Goal: Task Accomplishment & Management: Complete application form

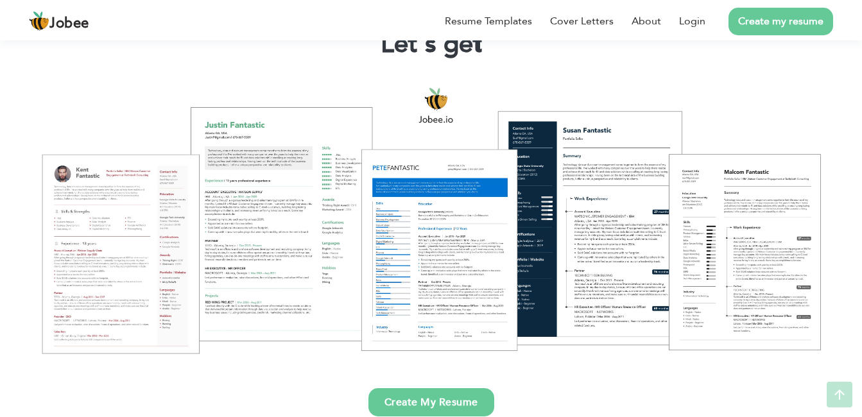
scroll to position [128, 0]
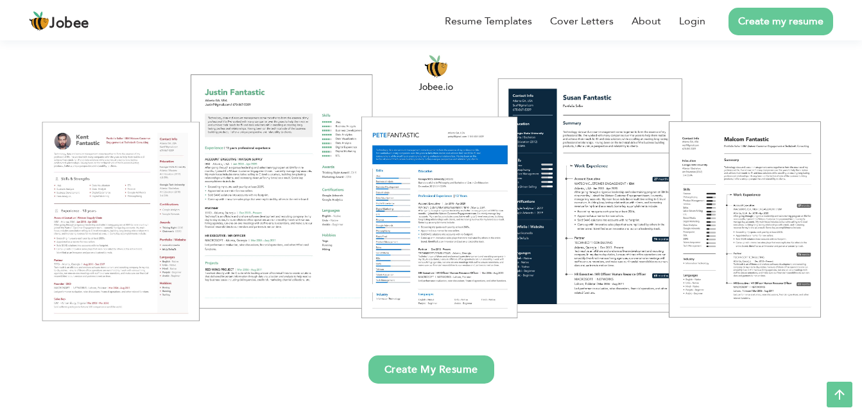
click at [787, 28] on link "Create my resume" at bounding box center [780, 22] width 105 height 28
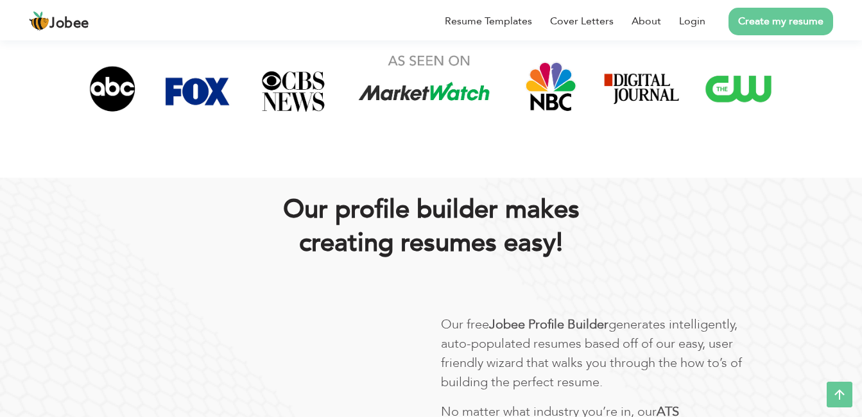
scroll to position [257, 0]
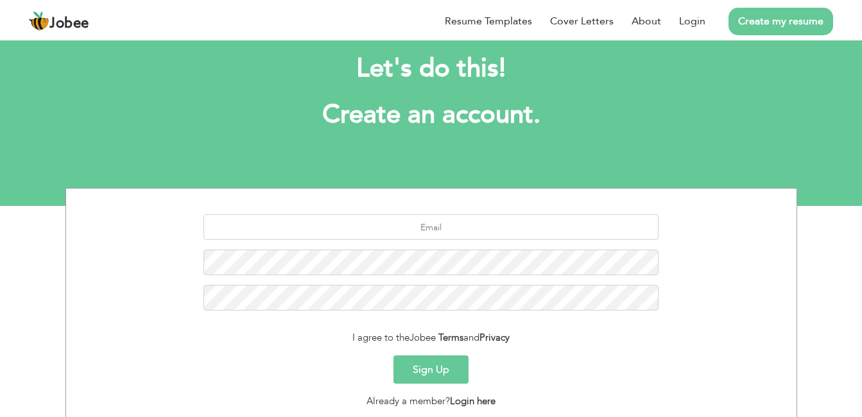
scroll to position [64, 0]
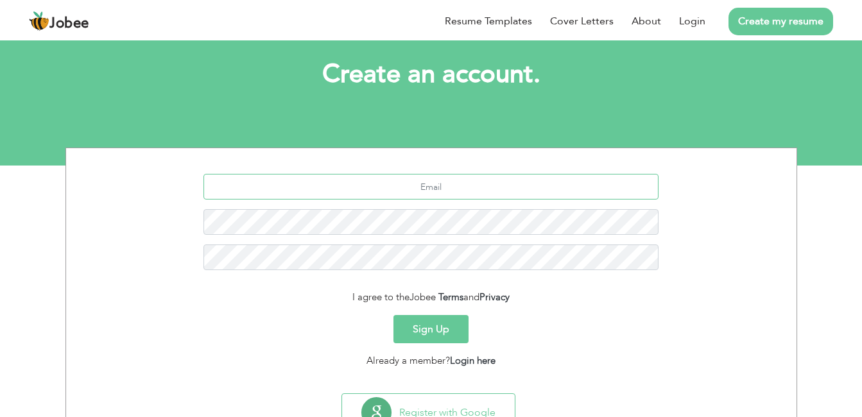
click at [442, 183] on input "text" at bounding box center [430, 187] width 455 height 26
type input "mahadar67@gmail.com"
click at [454, 327] on button "Sign Up" at bounding box center [430, 329] width 75 height 28
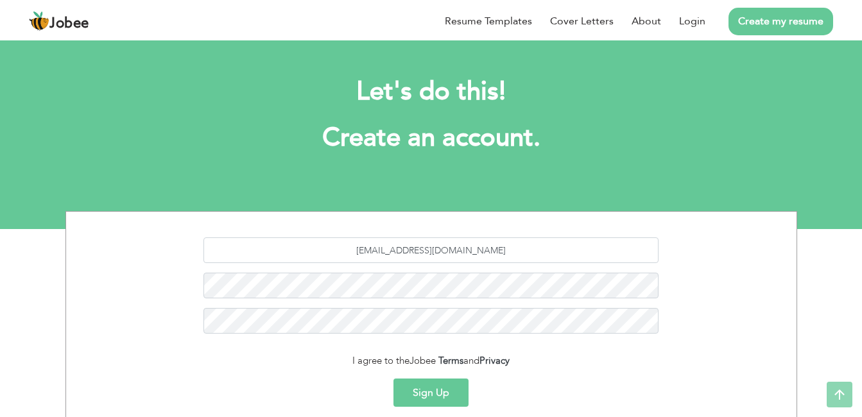
scroll to position [0, 0]
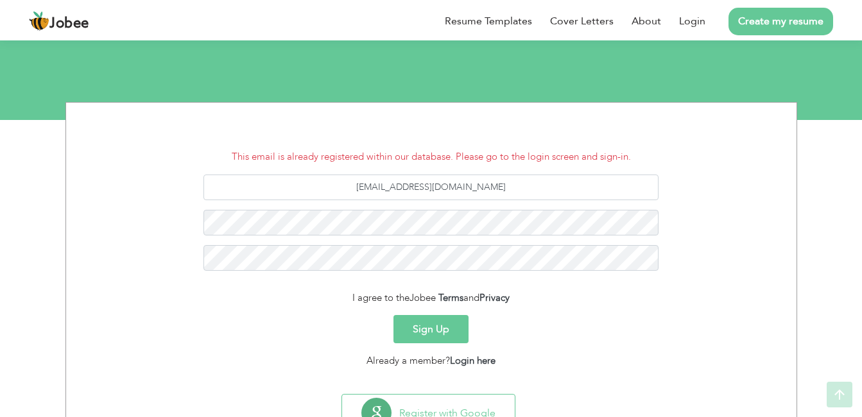
scroll to position [162, 0]
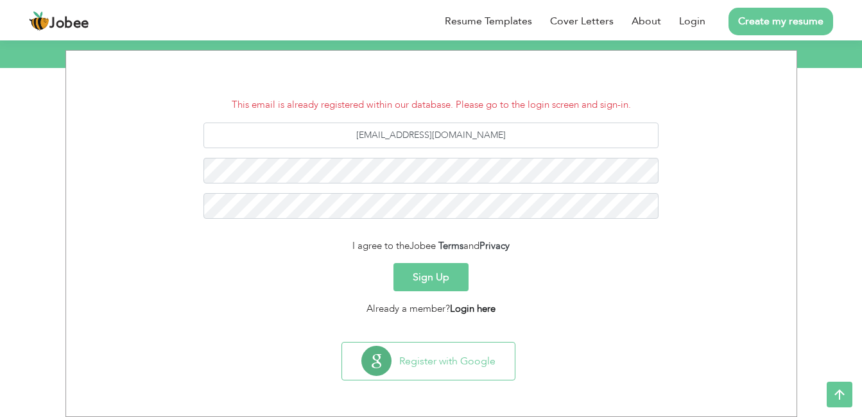
click at [463, 307] on link "Login here" at bounding box center [473, 308] width 46 height 13
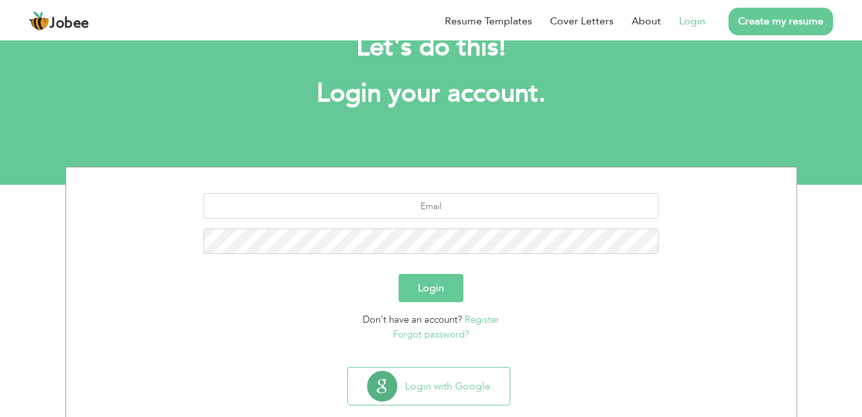
scroll to position [64, 0]
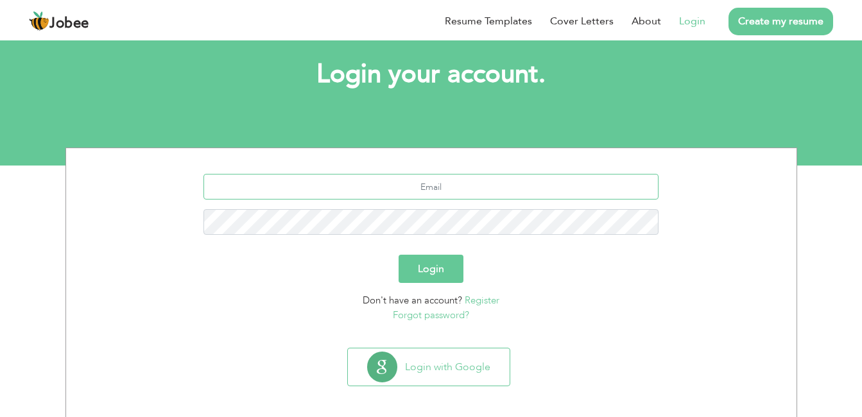
drag, startPoint x: 440, startPoint y: 182, endPoint x: 445, endPoint y: 200, distance: 19.3
click at [441, 182] on input "text" at bounding box center [430, 187] width 455 height 26
type input "mahadar67@gmail.com"
click at [435, 268] on button "Login" at bounding box center [431, 269] width 65 height 28
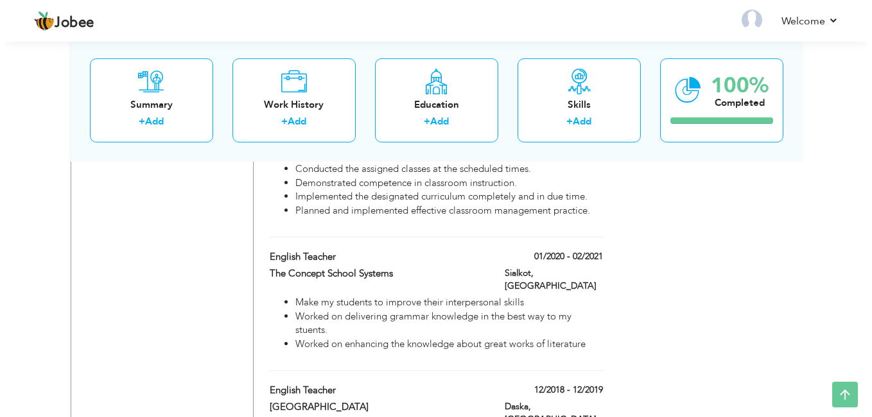
scroll to position [963, 0]
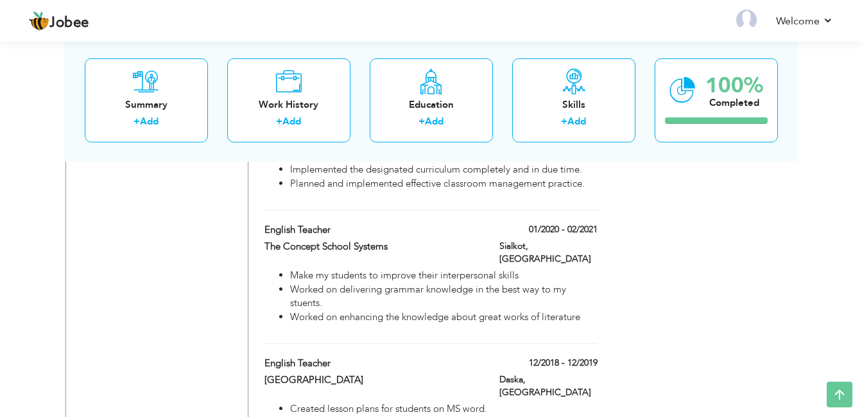
click at [0, 0] on span at bounding box center [0, 0] width 0 height 0
type input "English Teacher"
type input "The Concept School Systems"
type input "01/2020"
type input "02/2021"
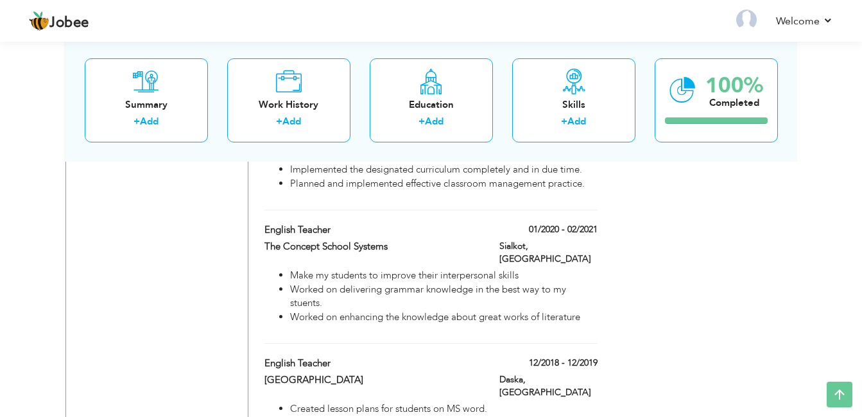
type input "[GEOGRAPHIC_DATA]"
type input "Sialkot"
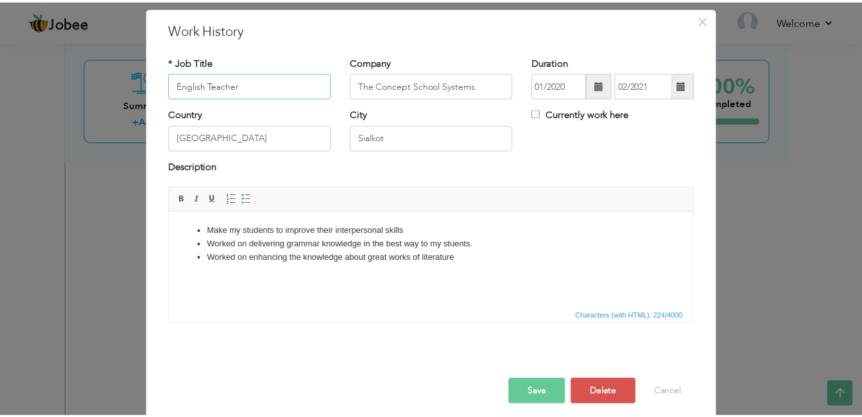
scroll to position [46, 0]
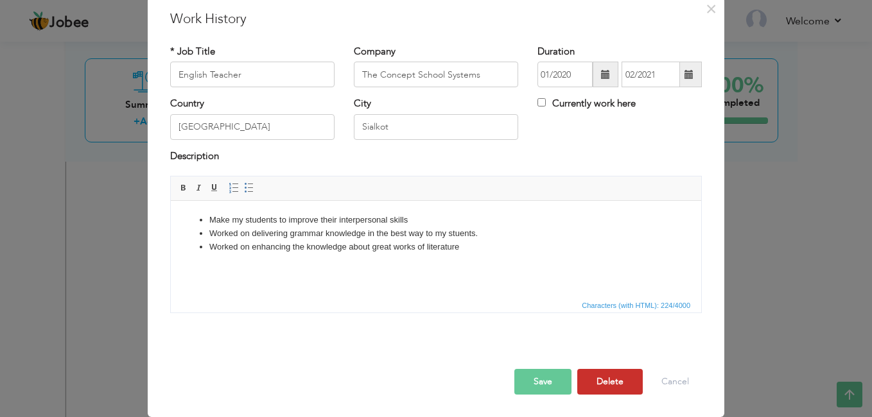
click at [619, 377] on button "Delete" at bounding box center [609, 382] width 65 height 26
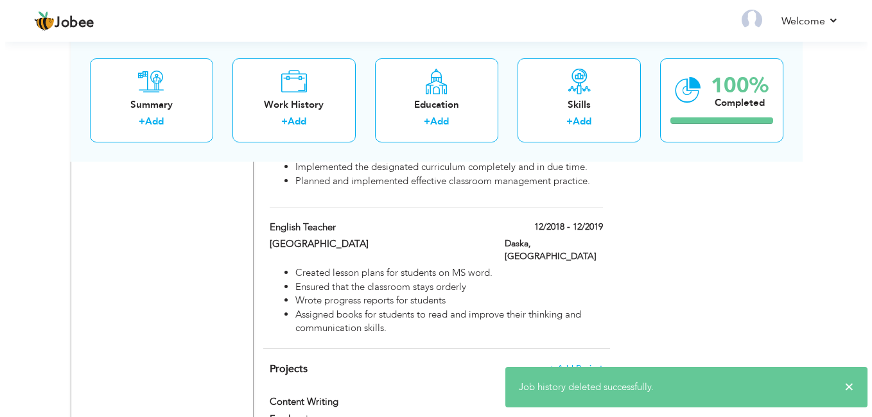
scroll to position [898, 0]
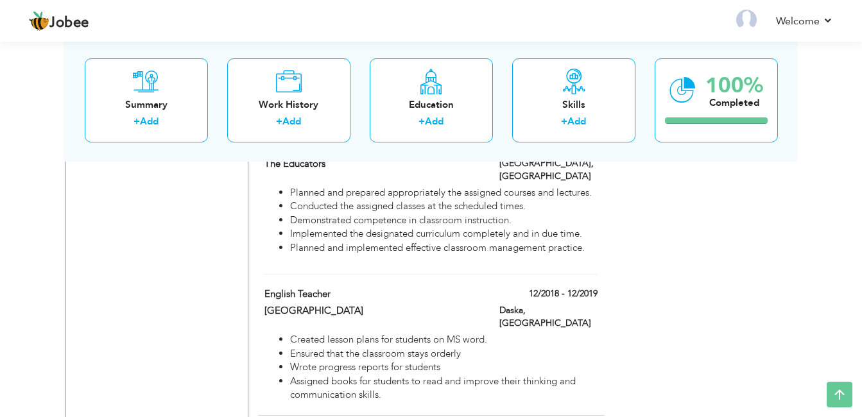
click at [0, 0] on span at bounding box center [0, 0] width 0 height 0
type input "Sialkot Grammar School"
type input "12/2018"
type input "12/2019"
type input "Daska"
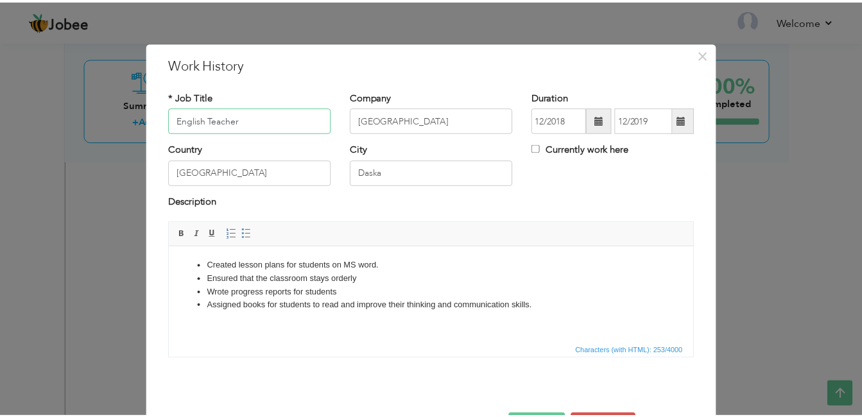
scroll to position [46, 0]
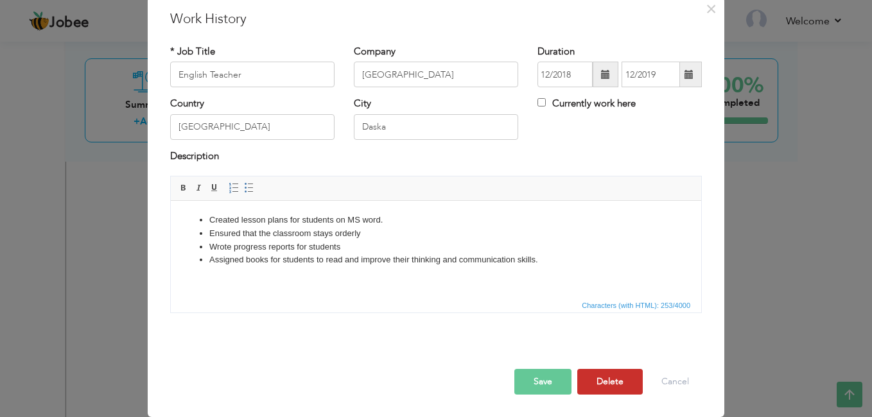
click at [618, 382] on button "Delete" at bounding box center [609, 382] width 65 height 26
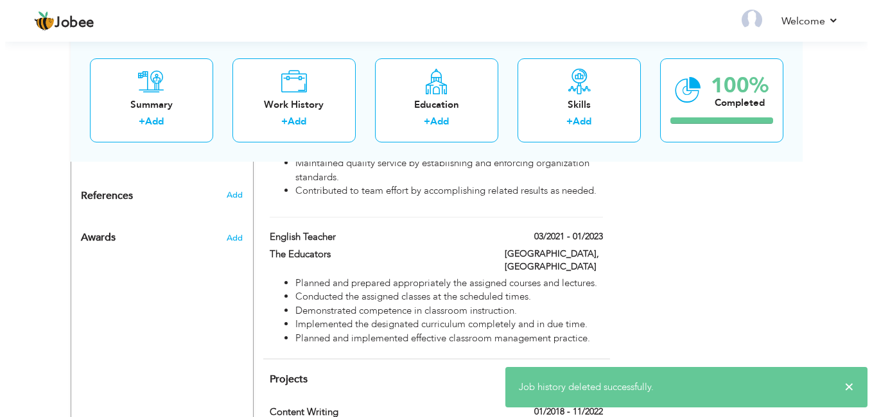
scroll to position [770, 0]
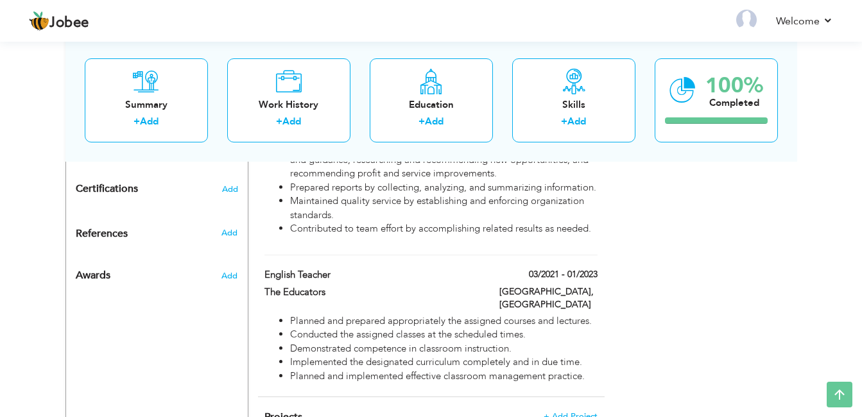
click at [0, 0] on span at bounding box center [0, 0] width 0 height 0
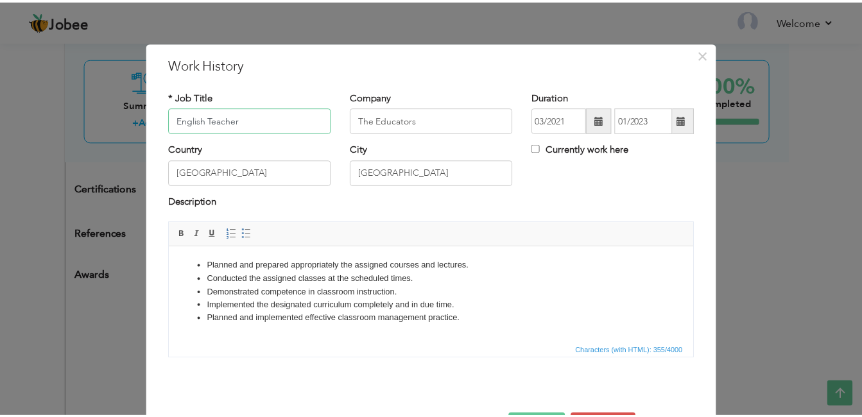
scroll to position [46, 0]
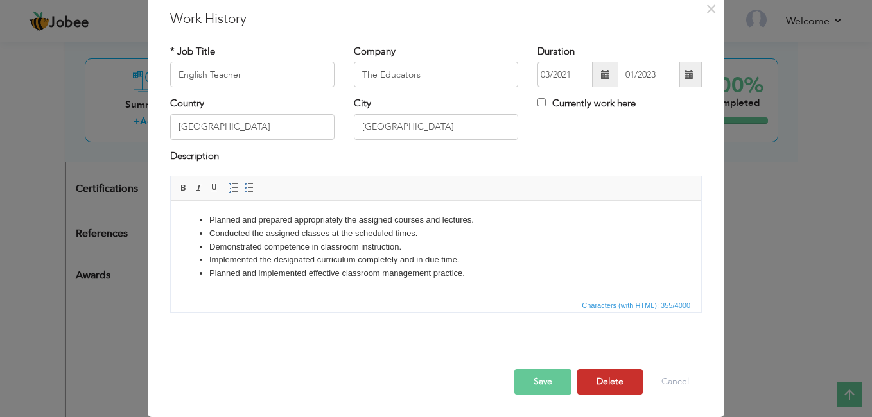
click at [614, 374] on button "Delete" at bounding box center [609, 382] width 65 height 26
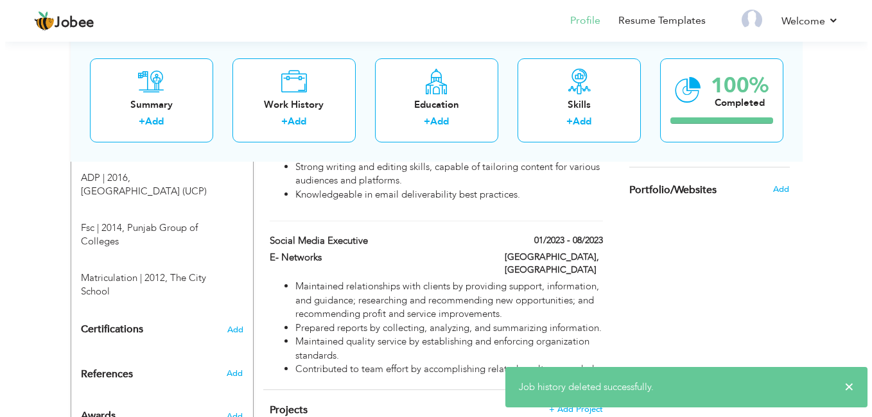
scroll to position [578, 0]
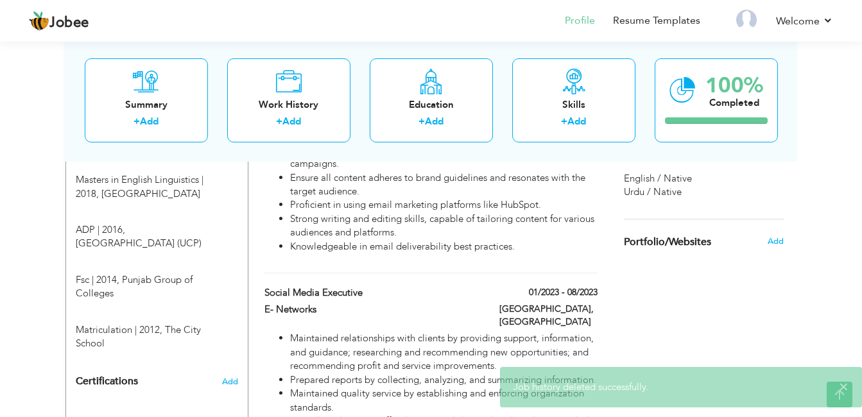
click at [373, 286] on label "Social Media Executive" at bounding box center [372, 292] width 216 height 13
type input "Social Media Executive"
type input "E- Networks"
type input "01/2023"
type input "08/2023"
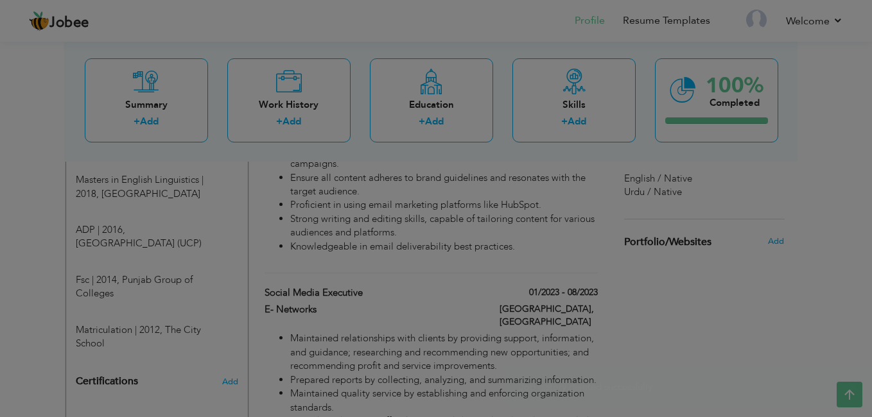
scroll to position [0, 0]
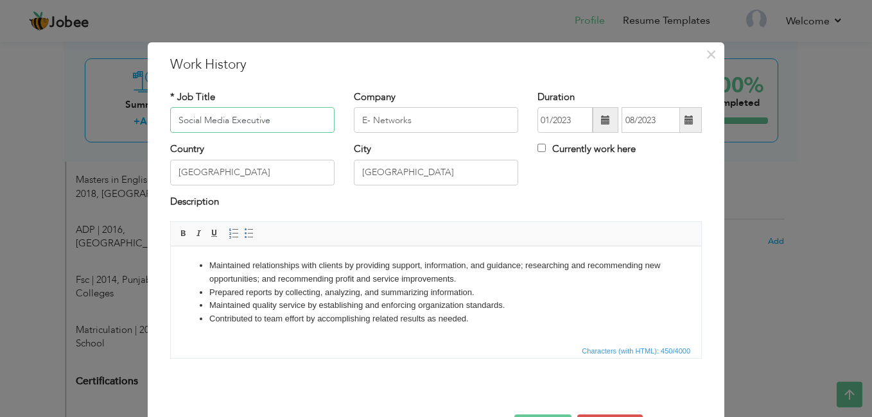
click at [225, 119] on input "Social Media Executive" at bounding box center [252, 120] width 164 height 26
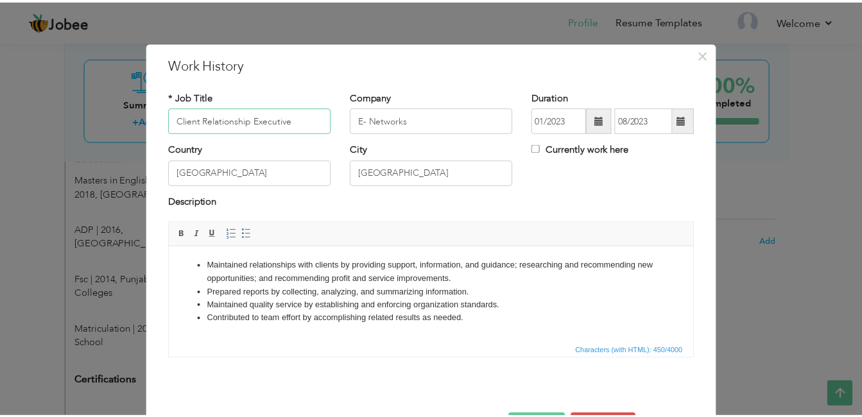
scroll to position [46, 0]
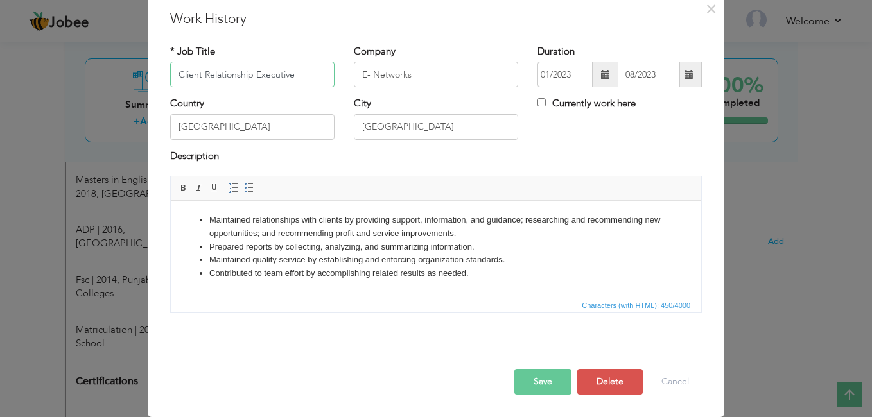
type input "Client Relationship Executive"
click at [538, 388] on button "Save" at bounding box center [542, 382] width 57 height 26
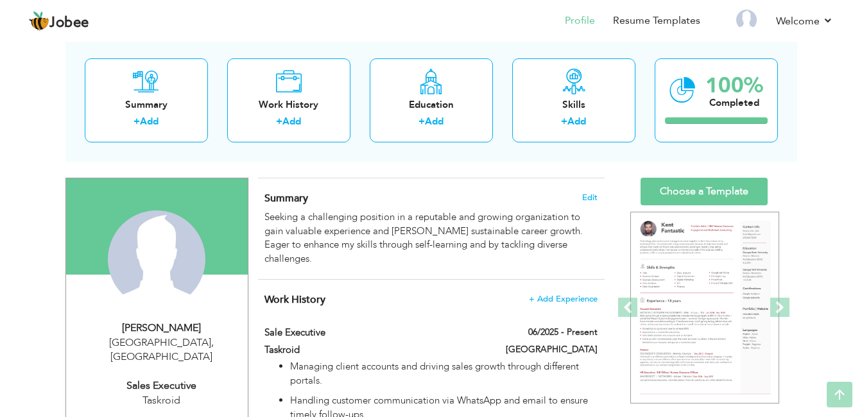
scroll to position [0, 0]
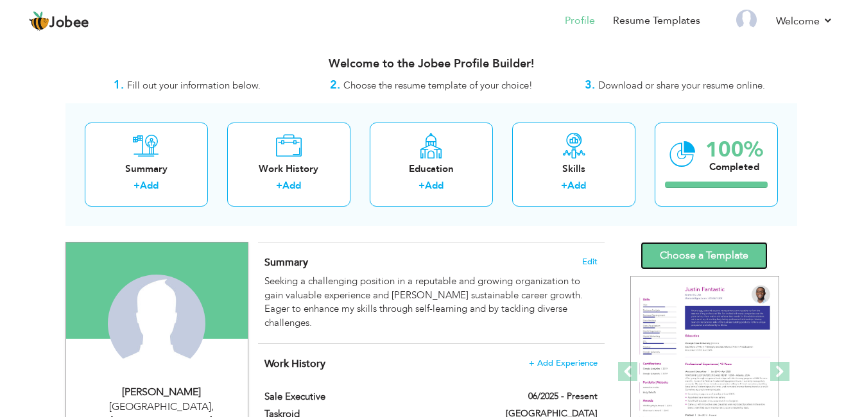
click at [707, 256] on link "Choose a Template" at bounding box center [703, 256] width 127 height 28
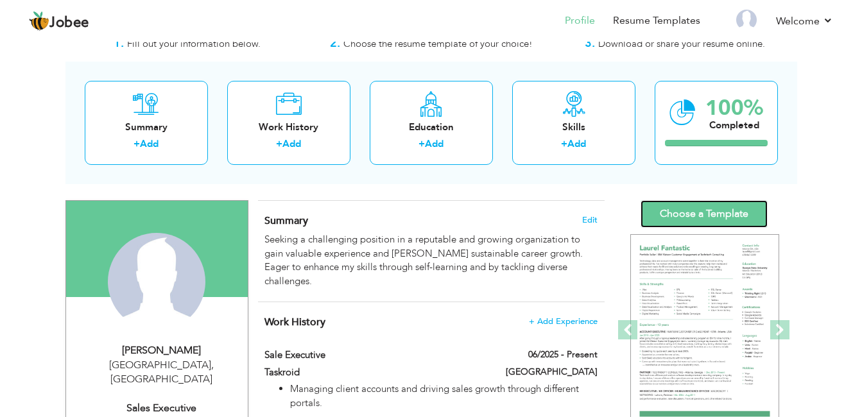
scroll to position [64, 0]
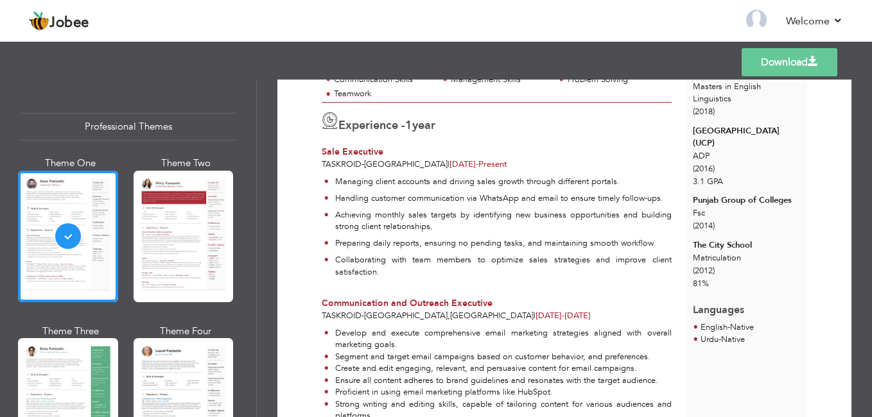
scroll to position [193, 0]
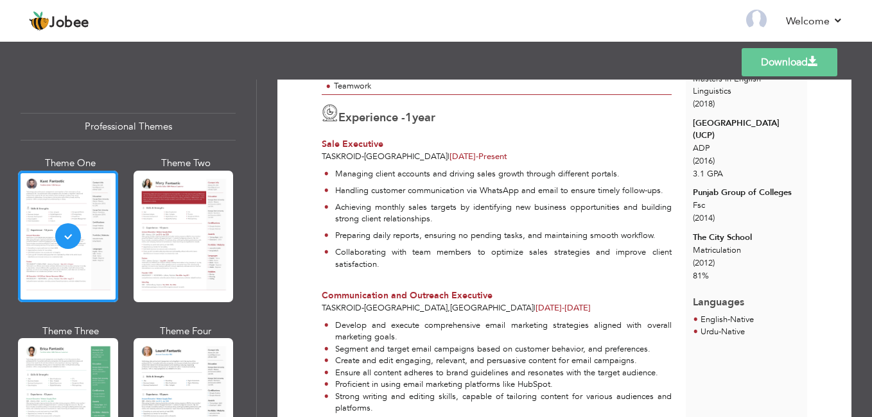
click at [150, 253] on div at bounding box center [183, 237] width 100 height 132
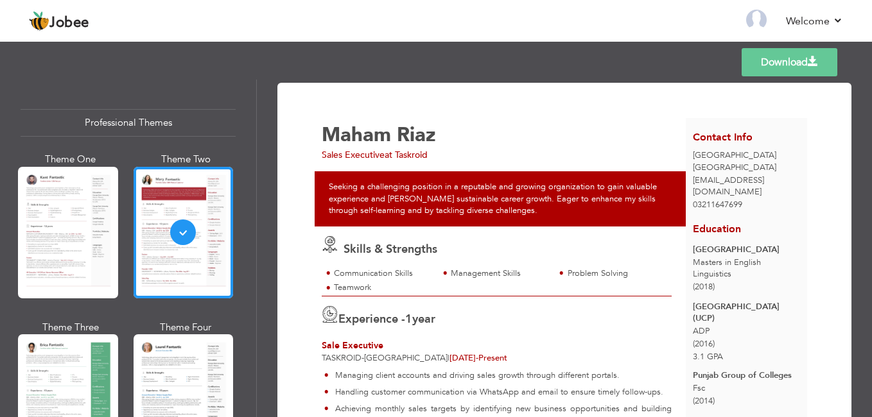
scroll to position [0, 0]
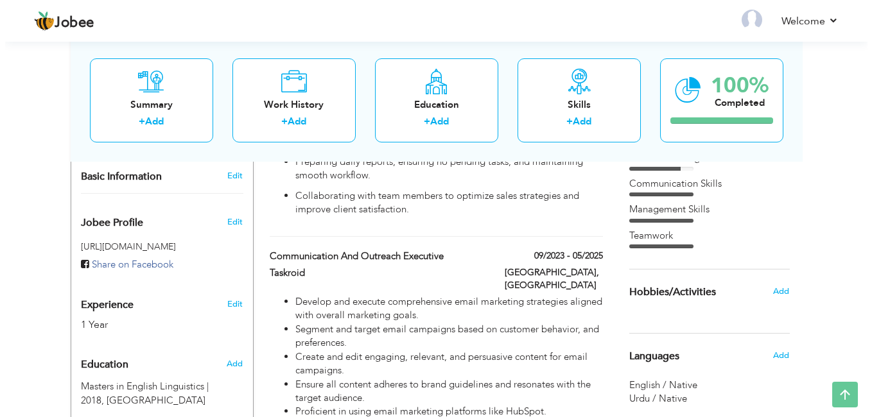
scroll to position [385, 0]
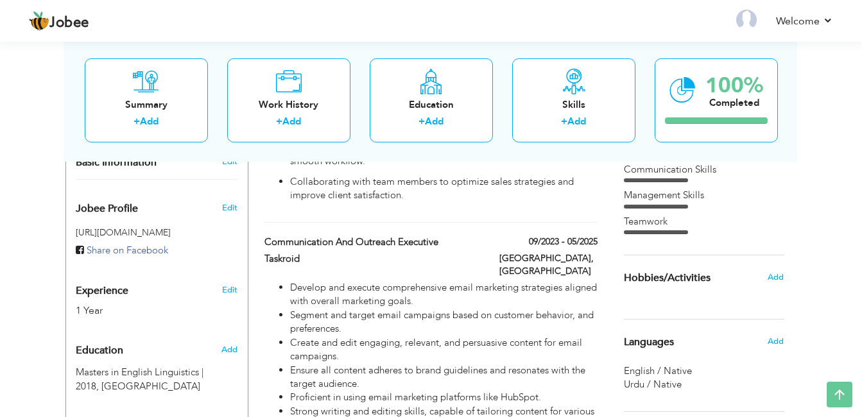
click at [223, 284] on link "Edit" at bounding box center [229, 290] width 15 height 12
type input "Maham"
type input "Riaz"
type input "03211647699"
select select "number:166"
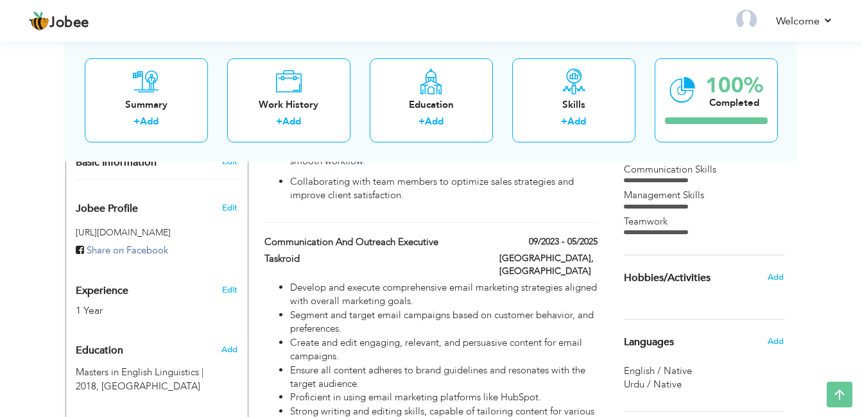
type input "[GEOGRAPHIC_DATA]"
select select "number:3"
type input "Taskroid"
type input "Sales Executive"
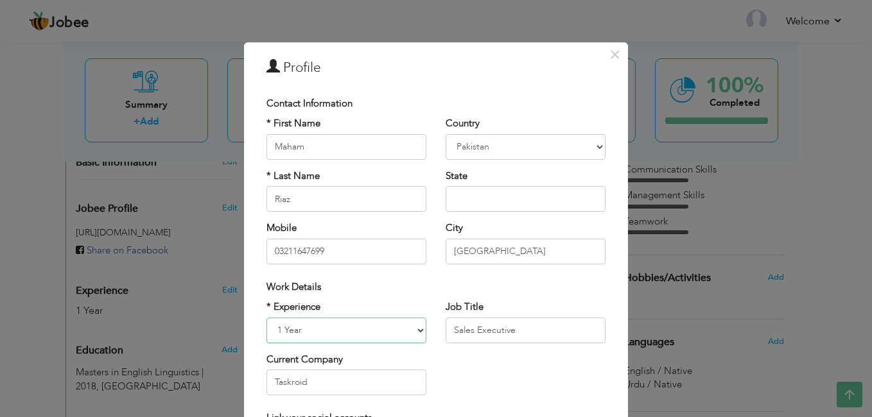
click at [412, 329] on select "Entry Level Less than 1 Year 1 Year 2 Years 3 Years 4 Years 5 Years 6 Years 7 Y…" at bounding box center [346, 331] width 160 height 26
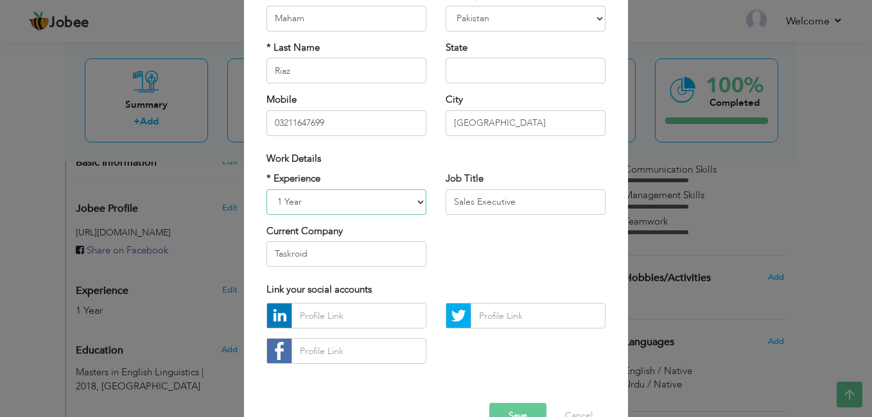
scroll to position [64, 0]
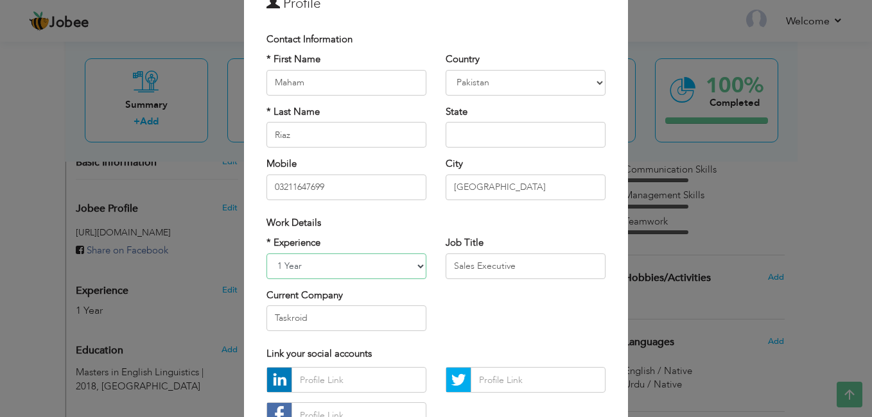
click at [357, 265] on select "Entry Level Less than 1 Year 1 Year 2 Years 3 Years 4 Years 5 Years 6 Years 7 Y…" at bounding box center [346, 266] width 160 height 26
click at [456, 334] on div "* Experience Entry Level Less than 1 Year 1 Year 2 Years 3 Years 4 Years 5 Year…" at bounding box center [436, 288] width 358 height 105
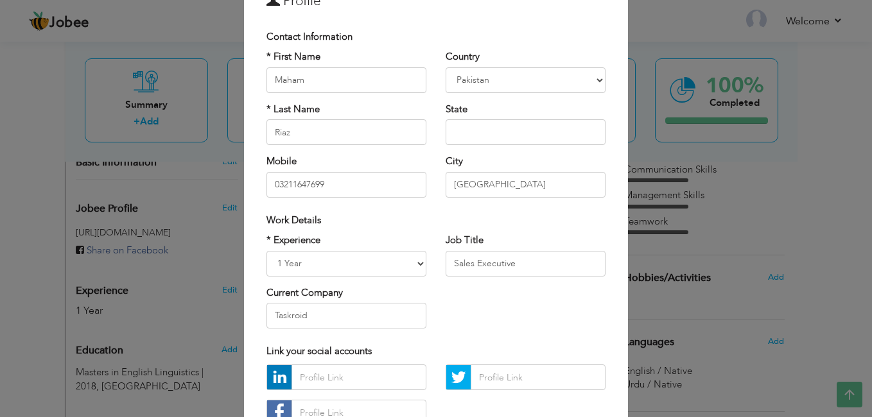
scroll to position [162, 0]
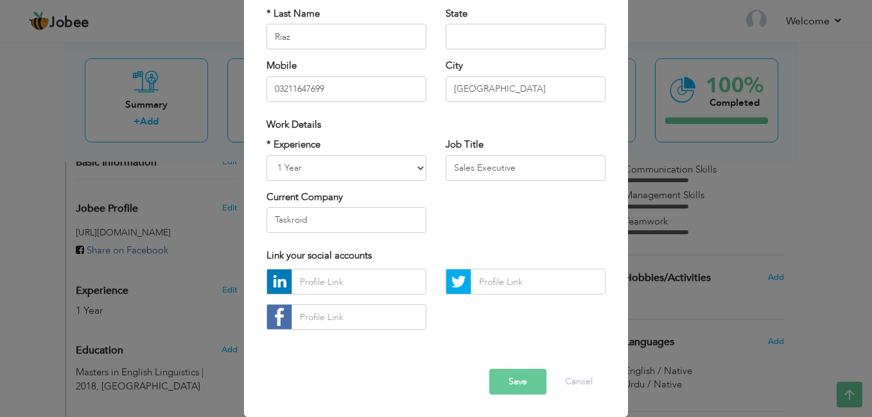
click at [225, 257] on div "× Profile Contact Information * First Name Maham * Last Name Riaz U.K" at bounding box center [436, 208] width 872 height 417
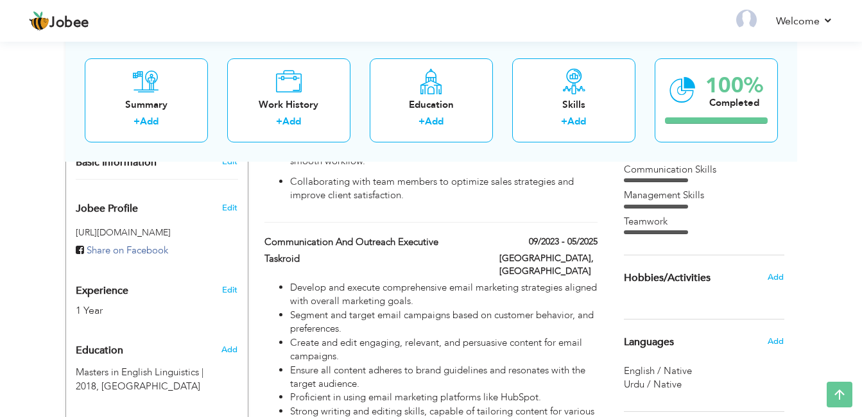
click at [227, 284] on link "Edit" at bounding box center [229, 290] width 15 height 12
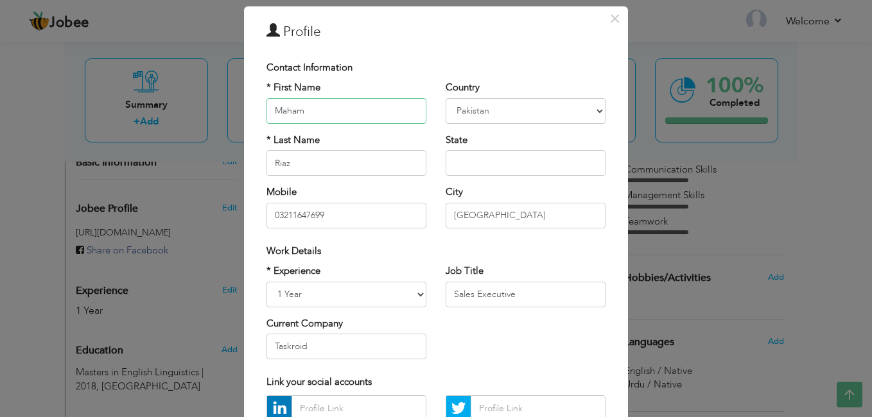
scroll to position [64, 0]
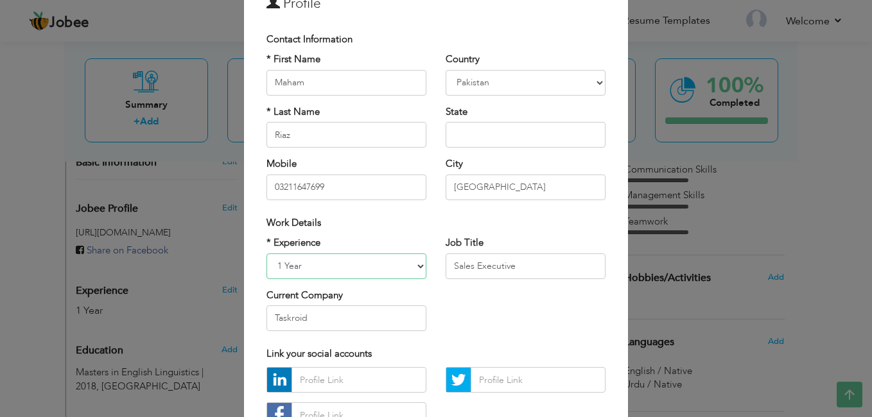
click at [409, 268] on select "Entry Level Less than 1 Year 1 Year 2 Years 3 Years 4 Years 5 Years 6 Years 7 Y…" at bounding box center [346, 266] width 160 height 26
click at [266, 253] on select "Entry Level Less than 1 Year 1 Year 2 Years 3 Years 4 Years 5 Years 6 Years 7 Y…" at bounding box center [346, 266] width 160 height 26
click at [396, 76] on input "Maham" at bounding box center [346, 83] width 160 height 26
click at [326, 268] on select "Entry Level Less than 1 Year 1 Year 2 Years 3 Years 4 Years 5 Years 6 Years 7 Y…" at bounding box center [346, 266] width 160 height 26
drag, startPoint x: 356, startPoint y: 268, endPoint x: 302, endPoint y: 268, distance: 54.6
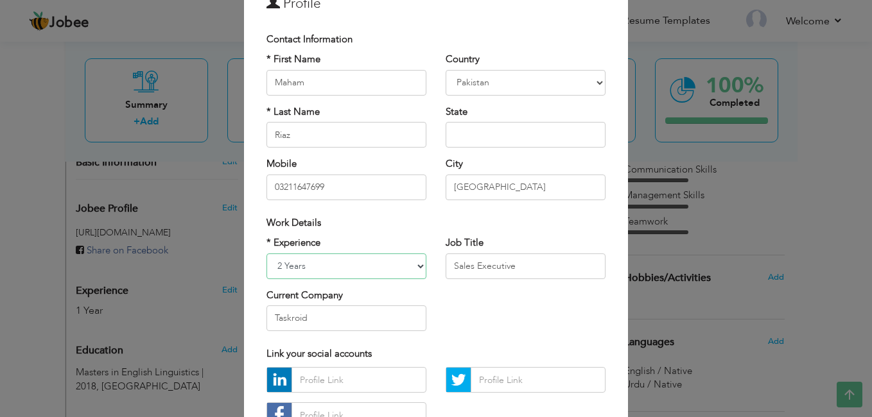
click at [315, 268] on select "Entry Level Less than 1 Year 1 Year 2 Years 3 Years 4 Years 5 Years 6 Years 7 Y…" at bounding box center [346, 266] width 160 height 26
drag, startPoint x: 299, startPoint y: 268, endPoint x: 280, endPoint y: 267, distance: 18.7
click at [280, 267] on select "Entry Level Less than 1 Year 1 Year 2 Years 3 Years 4 Years 5 Years 6 Years 7 Y…" at bounding box center [346, 266] width 160 height 26
drag, startPoint x: 291, startPoint y: 267, endPoint x: 280, endPoint y: 264, distance: 11.2
click at [280, 264] on select "Entry Level Less than 1 Year 1 Year 2 Years 3 Years 4 Years 5 Years 6 Years 7 Y…" at bounding box center [346, 266] width 160 height 26
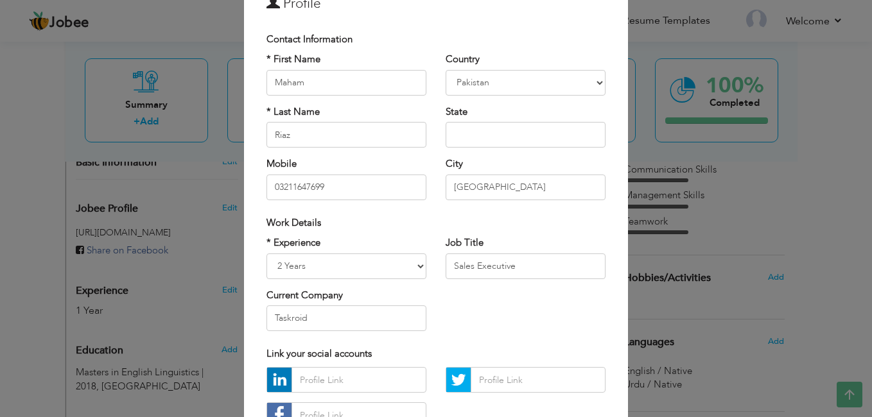
click at [449, 300] on div "* Experience Entry Level Less than 1 Year 1 Year 2 Years 3 Years 4 Years 5 Year…" at bounding box center [436, 288] width 358 height 105
drag, startPoint x: 680, startPoint y: 115, endPoint x: 620, endPoint y: 160, distance: 75.2
click at [680, 116] on div "× Profile Contact Information * First Name Maham * Last Name Riaz U.K" at bounding box center [436, 208] width 872 height 417
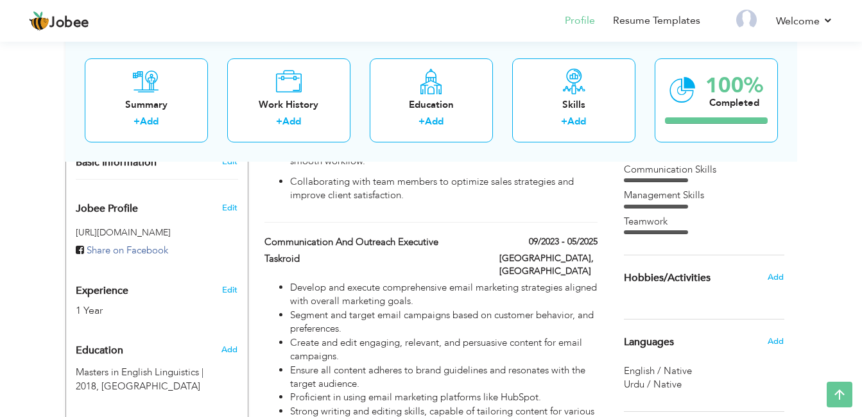
drag, startPoint x: 109, startPoint y: 336, endPoint x: 98, endPoint y: 265, distance: 71.5
click at [98, 271] on div "Experience 1 Year" at bounding box center [141, 294] width 151 height 46
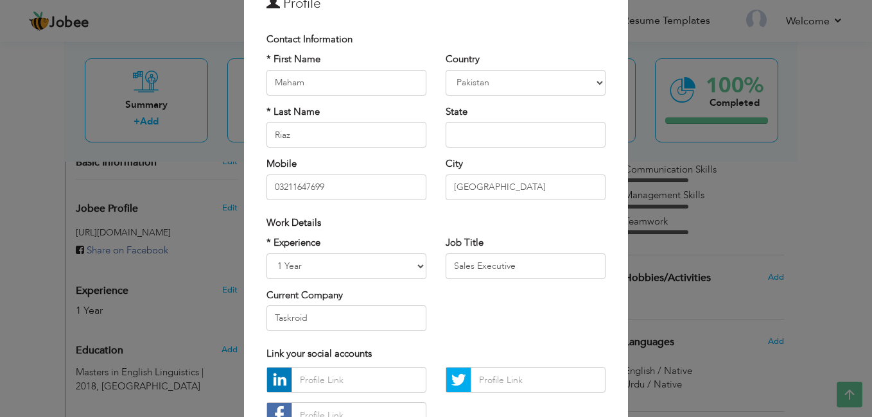
scroll to position [0, 0]
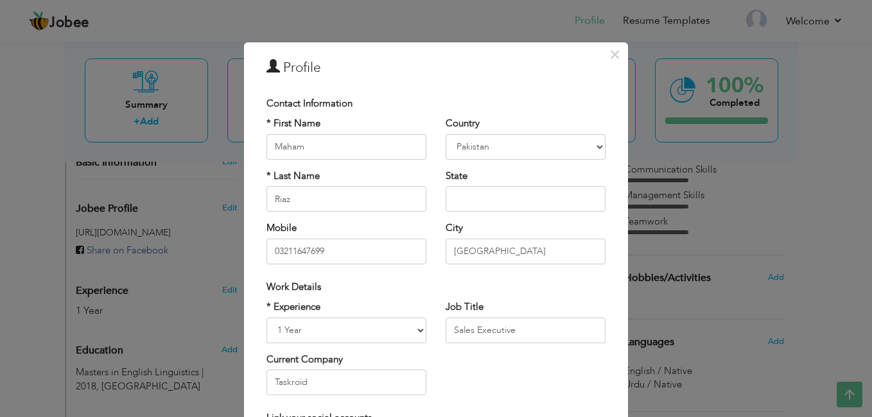
click at [99, 275] on div "× Profile Contact Information * First Name Maham * Last Name Riaz U.K" at bounding box center [436, 208] width 872 height 417
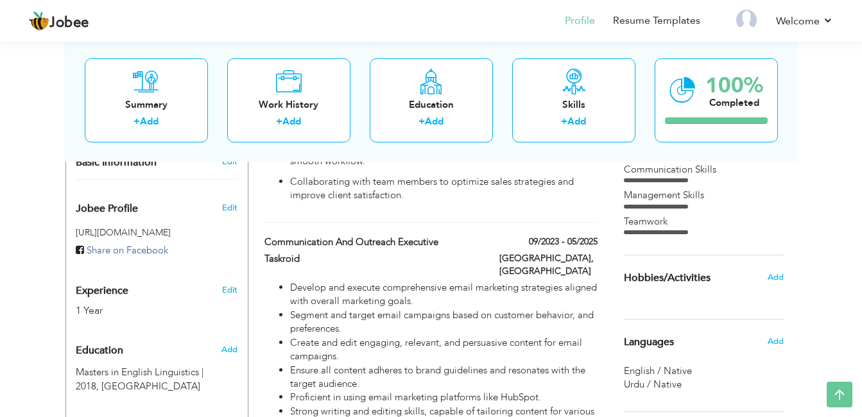
click at [113, 286] on span "Experience" at bounding box center [102, 292] width 53 height 12
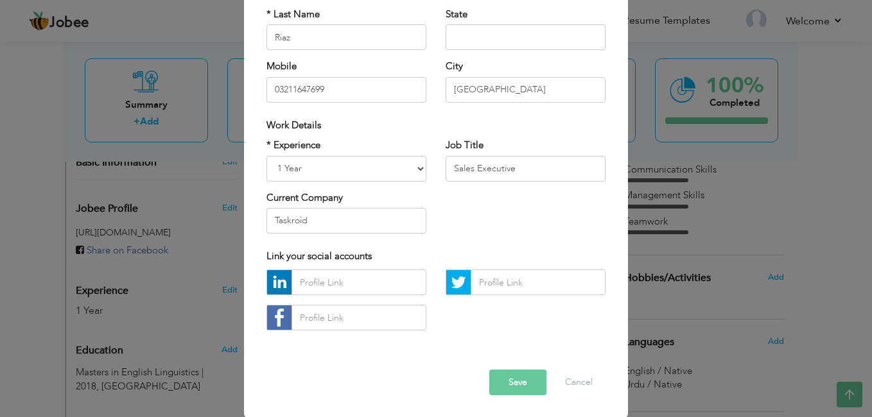
scroll to position [162, 0]
click at [411, 172] on select "Entry Level Less than 1 Year 1 Year 2 Years 3 Years 4 Years 5 Years 6 Years 7 Y…" at bounding box center [346, 168] width 160 height 26
select select "number:1"
click at [266, 155] on select "Entry Level Less than 1 Year 1 Year 2 Years 3 Years 4 Years 5 Years 6 Years 7 Y…" at bounding box center [346, 168] width 160 height 26
click at [417, 169] on select "Entry Level Less than 1 Year 1 Year 2 Years 3 Years 4 Years 5 Years 6 Years 7 Y…" at bounding box center [346, 168] width 160 height 26
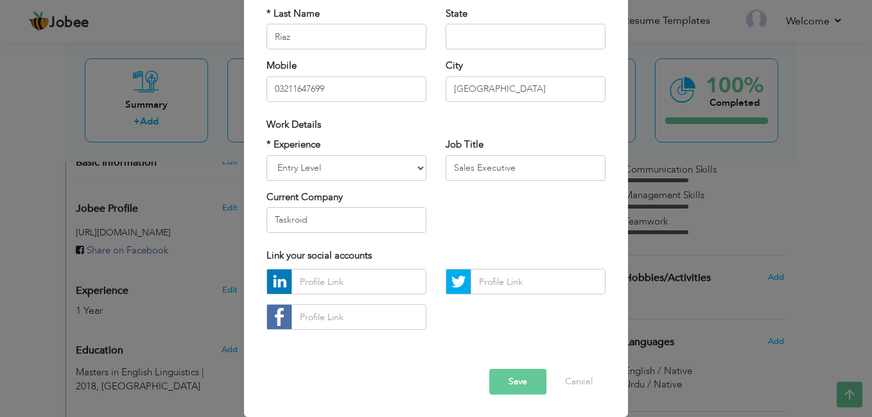
click at [408, 136] on div "Work Details" at bounding box center [436, 125] width 358 height 26
click at [587, 374] on button "Cancel" at bounding box center [578, 382] width 53 height 26
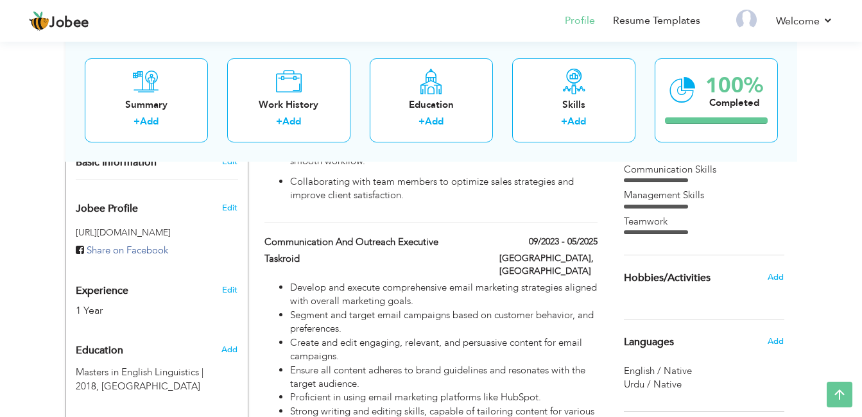
click at [112, 286] on span "Experience" at bounding box center [102, 292] width 53 height 12
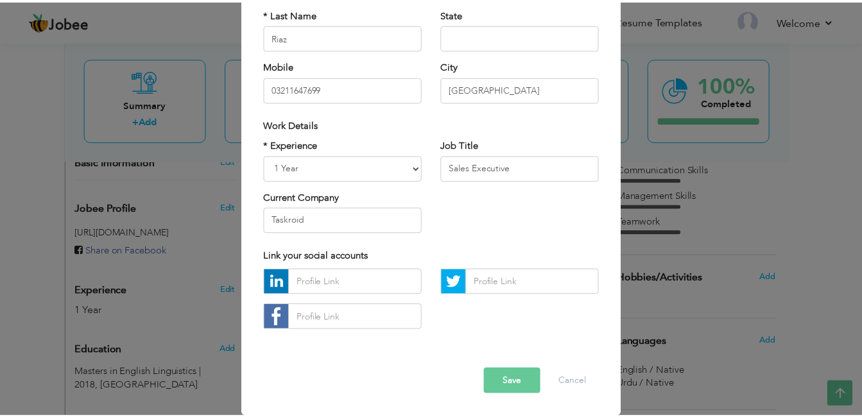
scroll to position [0, 0]
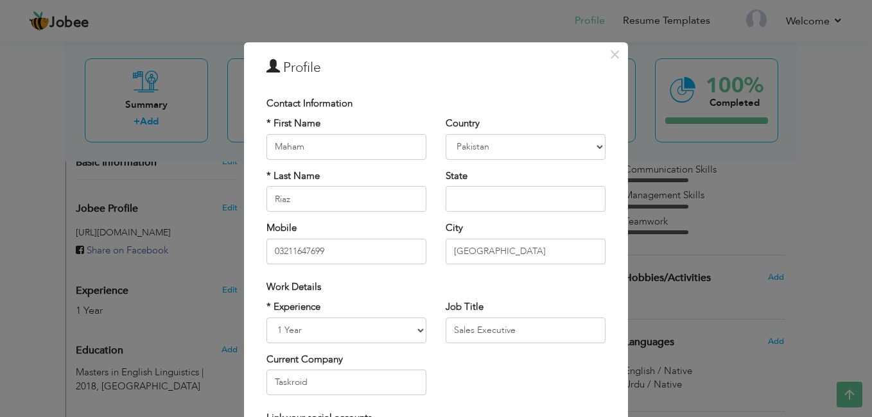
click at [112, 277] on div "× Profile Contact Information * First Name Maham * Last Name Riaz U.K" at bounding box center [436, 208] width 872 height 417
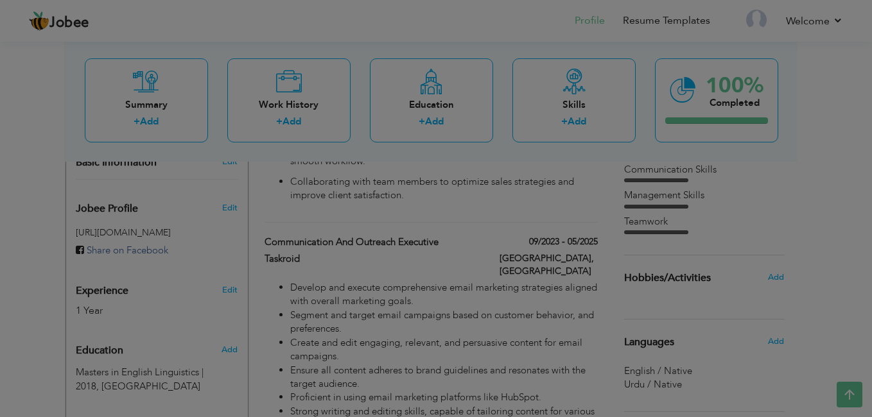
click at [112, 277] on body "Jobee Profile Resume Templates Resume Templates Cover Letters About My Resume W…" at bounding box center [436, 185] width 872 height 1141
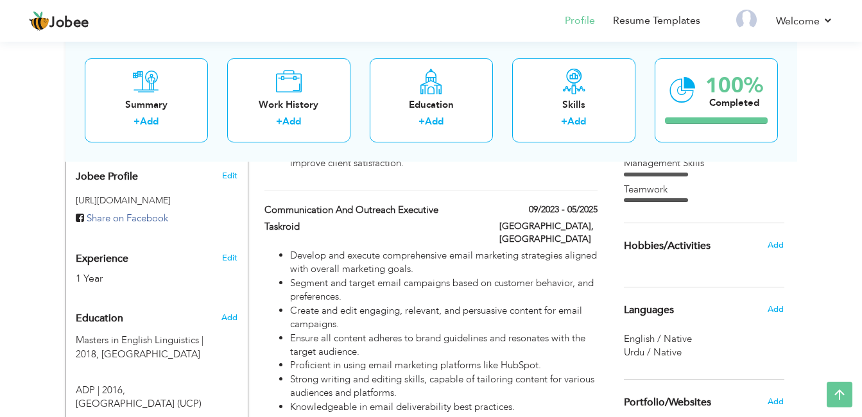
scroll to position [385, 0]
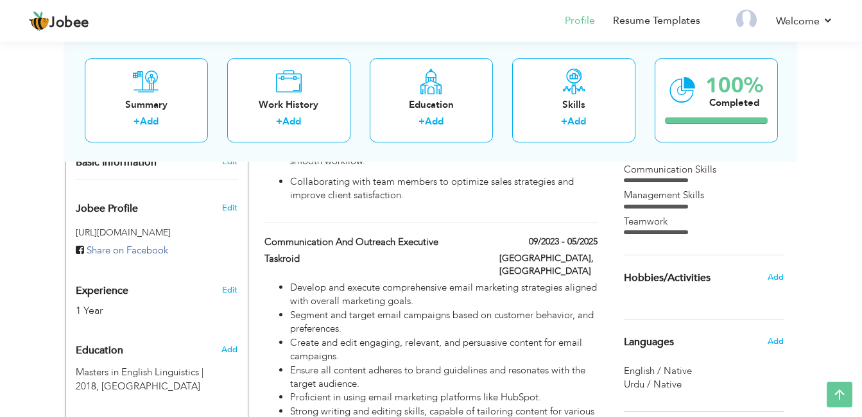
click at [227, 284] on link "Edit" at bounding box center [229, 290] width 15 height 12
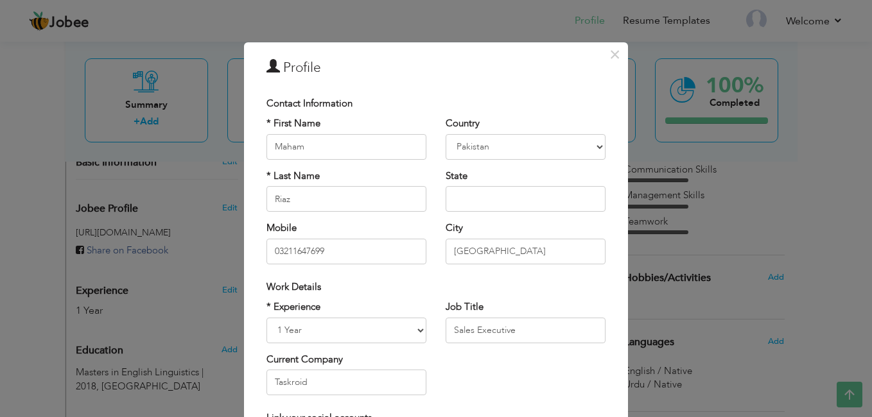
click at [279, 288] on span "Work Details" at bounding box center [293, 286] width 55 height 13
click at [285, 330] on select "Entry Level Less than 1 Year 1 Year 2 Years 3 Years 4 Years 5 Years 6 Years 7 Y…" at bounding box center [346, 331] width 160 height 26
click at [611, 56] on span "×" at bounding box center [614, 54] width 11 height 23
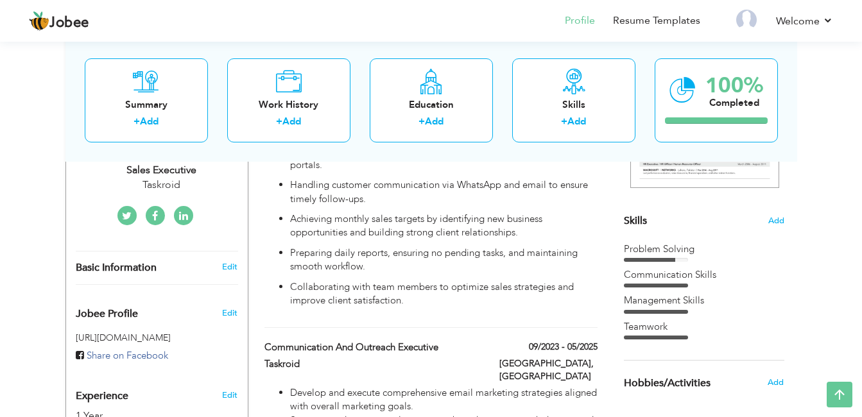
scroll to position [193, 0]
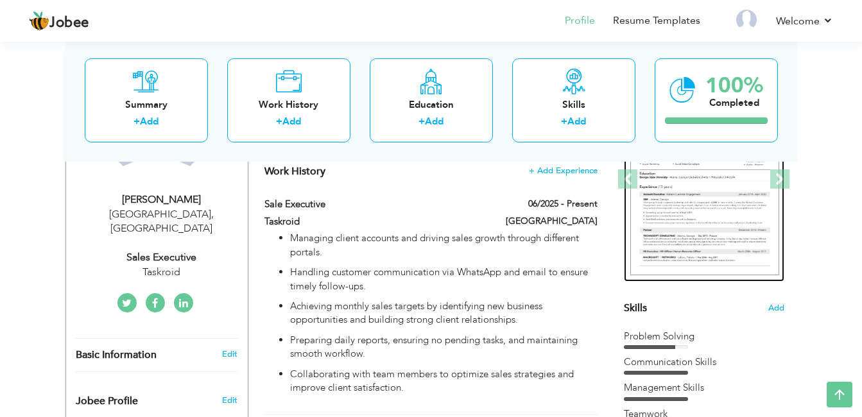
click at [711, 221] on img at bounding box center [704, 179] width 149 height 193
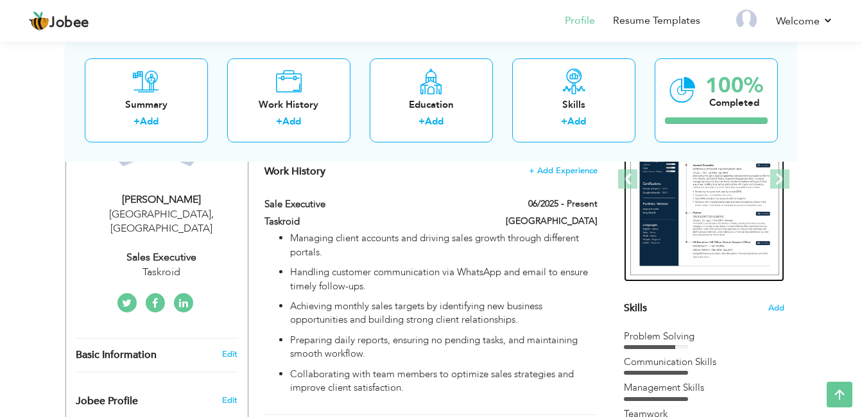
click at [674, 206] on img at bounding box center [704, 179] width 149 height 193
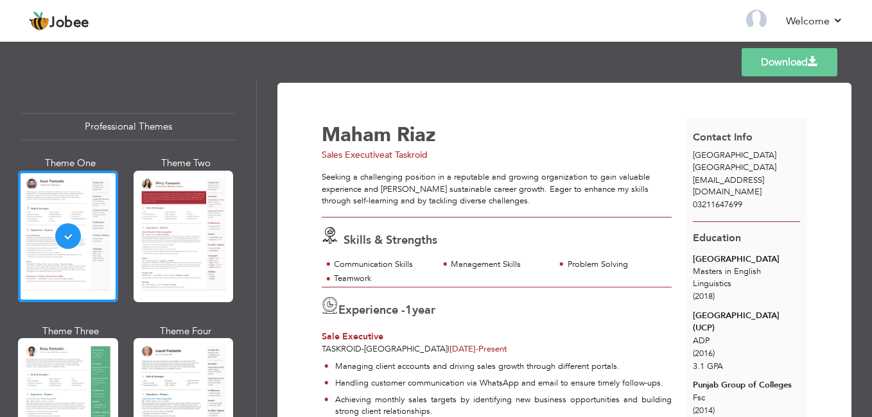
click at [191, 230] on div at bounding box center [183, 237] width 100 height 132
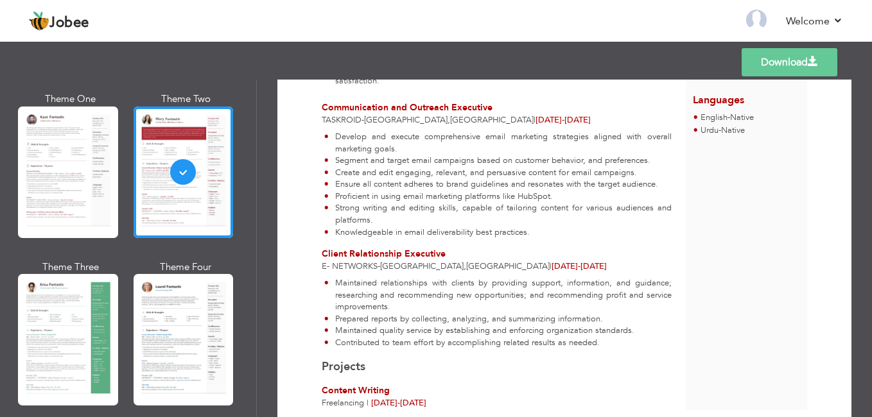
scroll to position [440, 0]
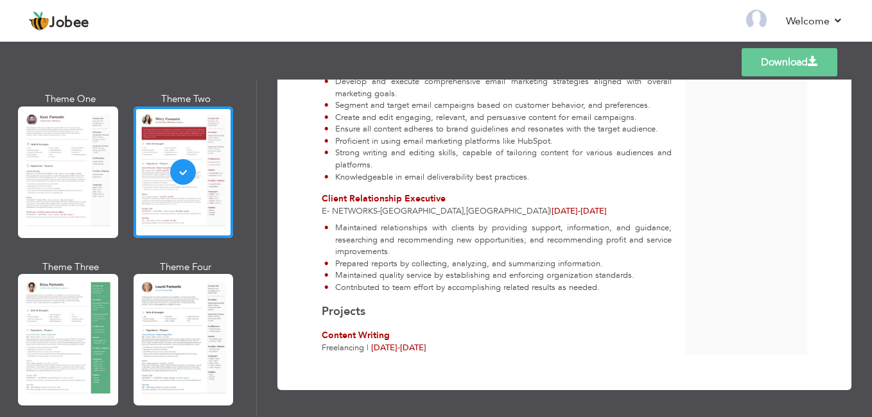
click at [83, 327] on div at bounding box center [68, 340] width 100 height 132
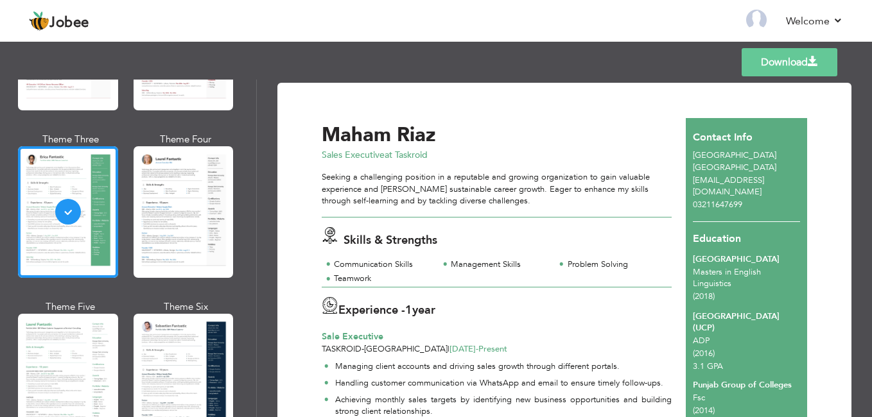
scroll to position [193, 0]
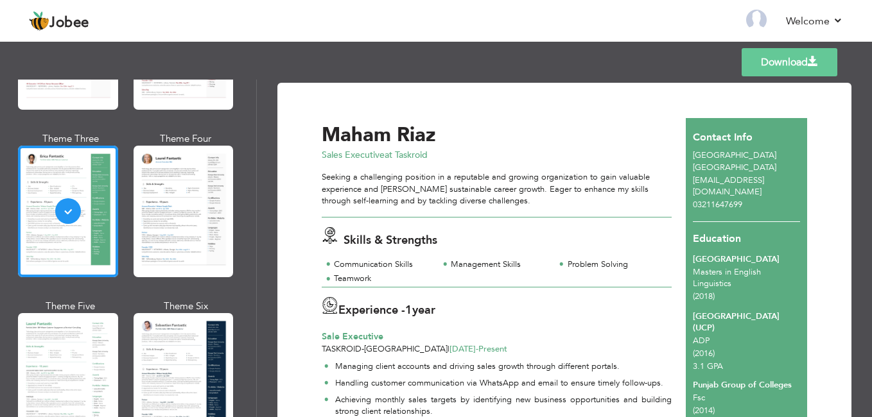
click at [158, 336] on div at bounding box center [183, 379] width 100 height 132
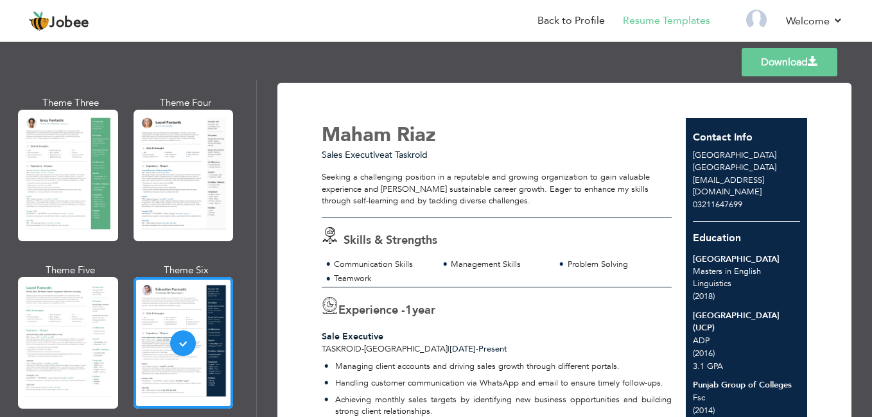
scroll to position [257, 0]
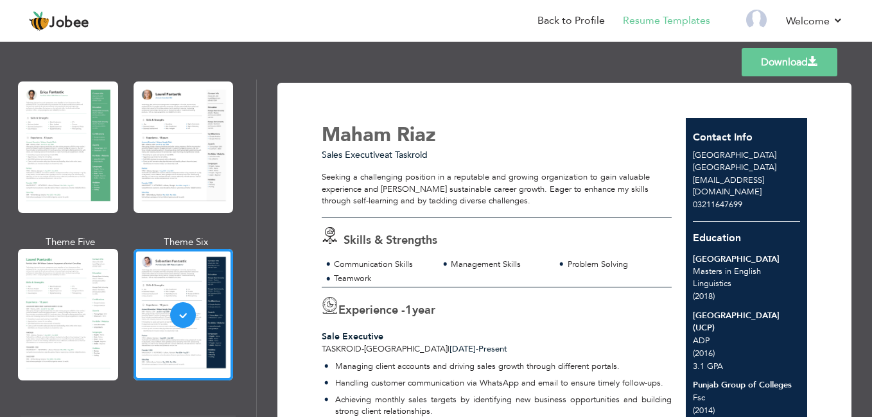
click at [68, 316] on div at bounding box center [68, 315] width 100 height 132
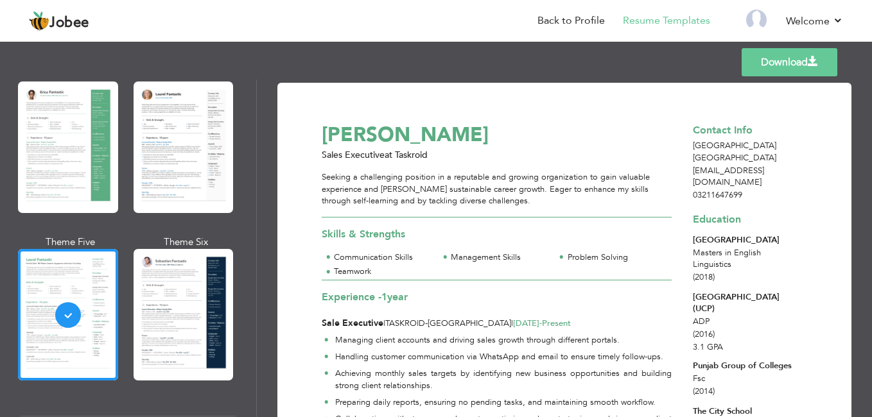
drag, startPoint x: 414, startPoint y: 295, endPoint x: 323, endPoint y: 299, distance: 90.6
click at [323, 299] on div "Experience - 1 year" at bounding box center [497, 298] width 350 height 17
drag, startPoint x: 323, startPoint y: 299, endPoint x: 329, endPoint y: 304, distance: 7.3
drag, startPoint x: 329, startPoint y: 304, endPoint x: 293, endPoint y: 264, distance: 54.1
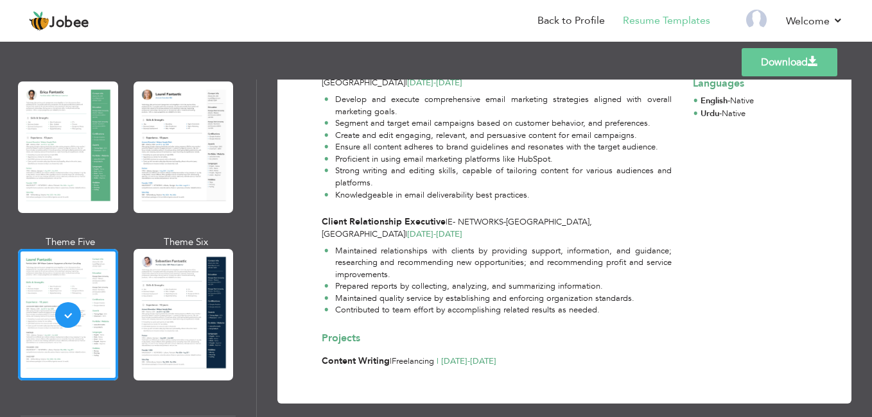
scroll to position [394, 0]
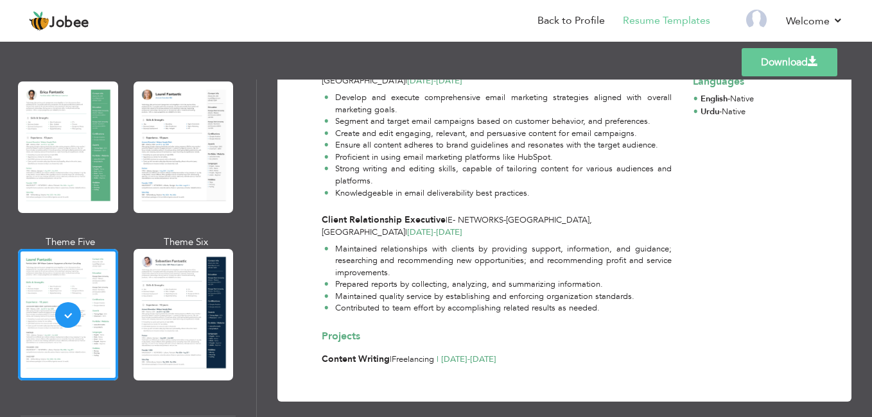
click at [202, 311] on div at bounding box center [183, 315] width 100 height 132
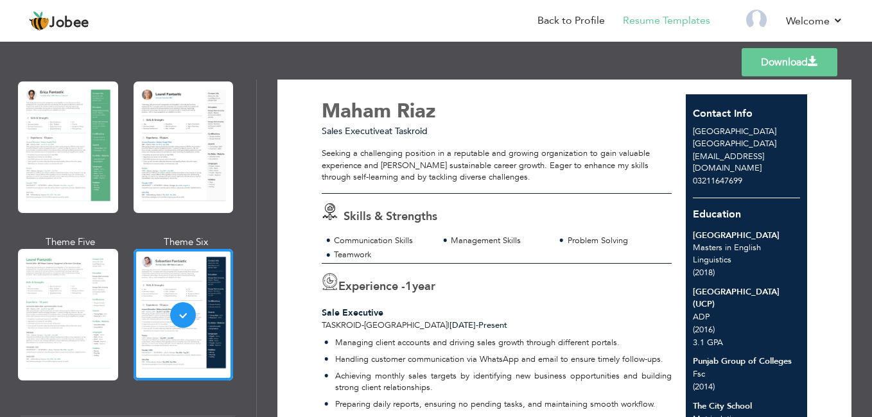
scroll to position [64, 0]
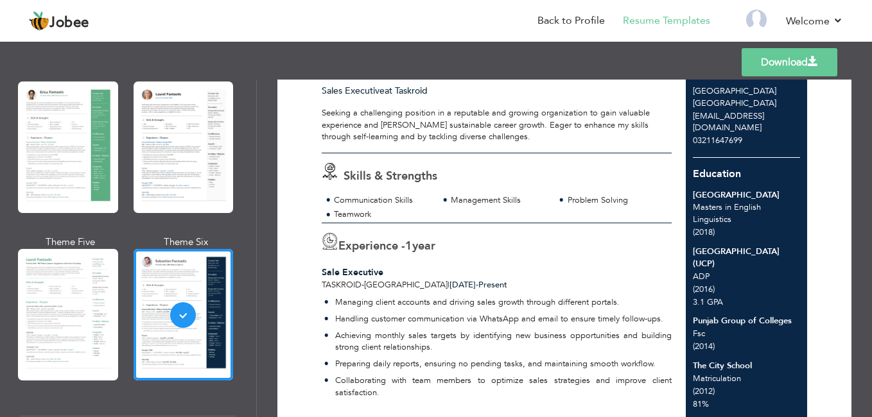
click at [190, 153] on div at bounding box center [183, 148] width 100 height 132
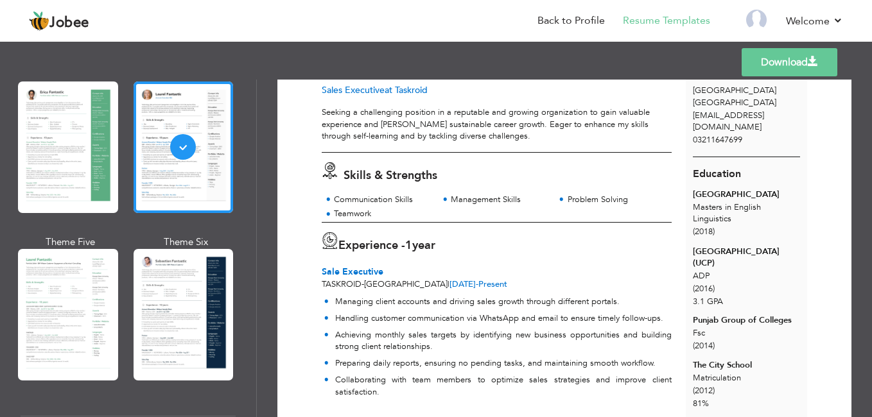
scroll to position [0, 0]
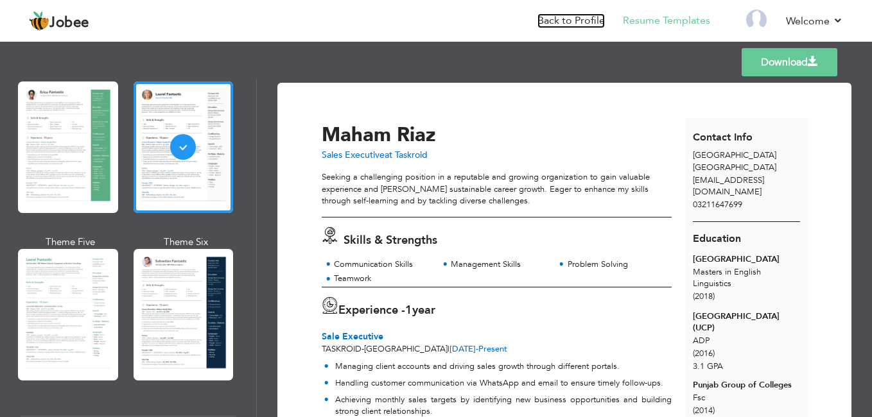
click at [580, 22] on link "Back to Profile" at bounding box center [570, 20] width 67 height 15
